Goal: Check status: Check status

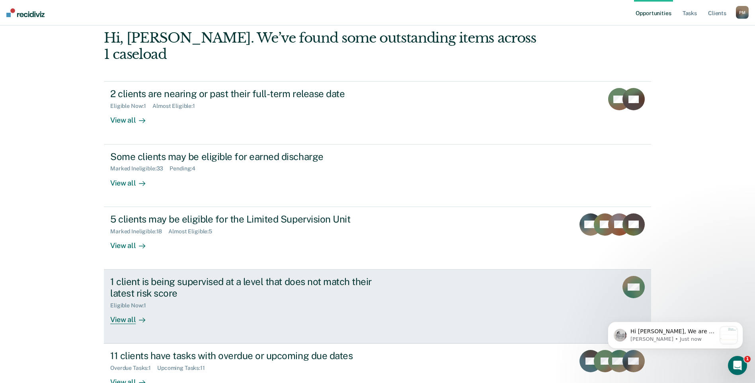
scroll to position [80, 0]
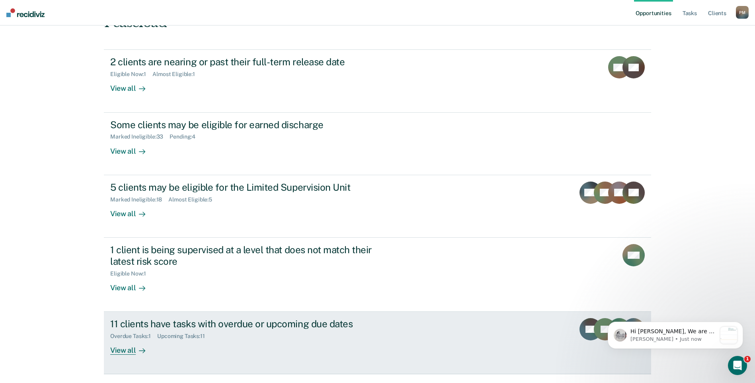
click at [217, 318] on div "11 clients have tasks with overdue or upcoming due dates" at bounding box center [249, 324] width 279 height 12
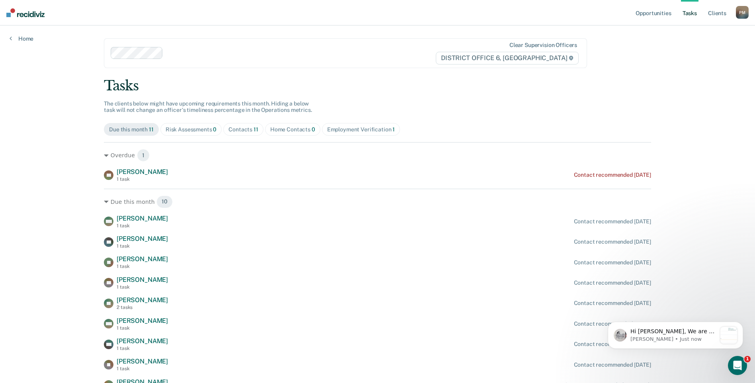
click at [375, 129] on div "Employment Verification 1" at bounding box center [361, 129] width 68 height 7
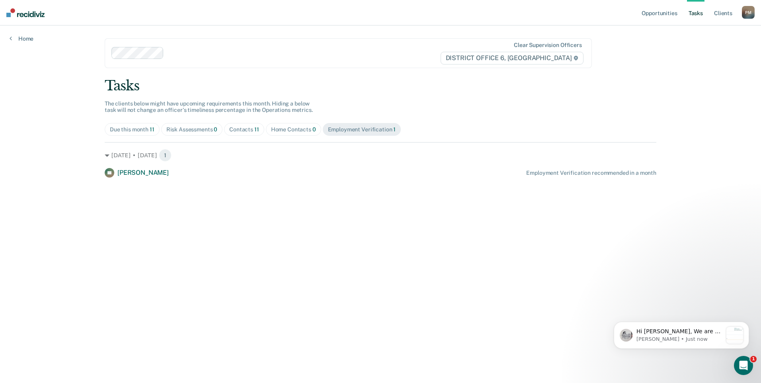
click at [254, 130] on span "11" at bounding box center [256, 129] width 5 height 6
